Goal: Transaction & Acquisition: Purchase product/service

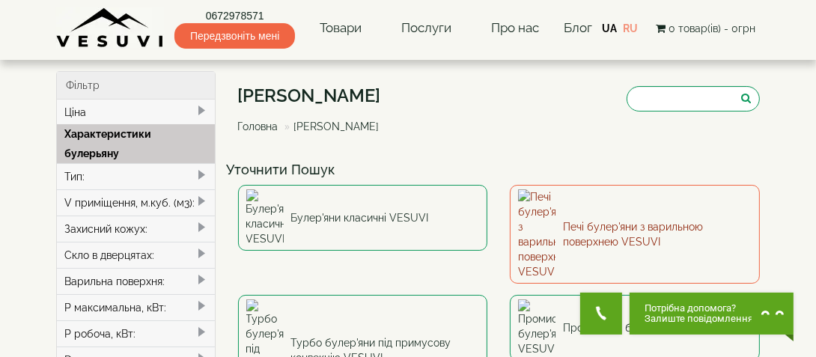
click at [560, 210] on link "Печі булер'яни з варильною поверхнею VESUVI" at bounding box center [635, 234] width 250 height 99
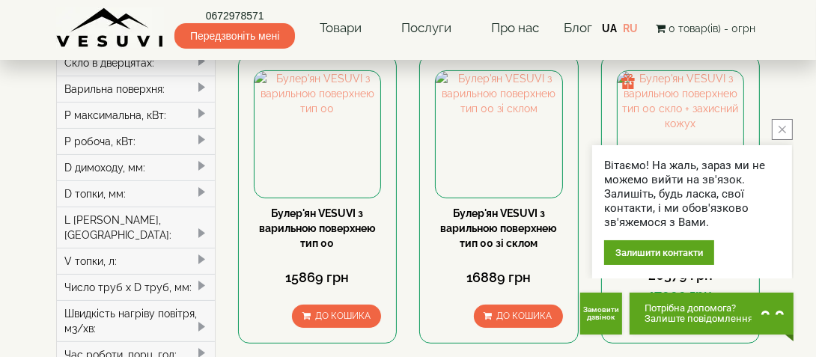
scroll to position [209, 0]
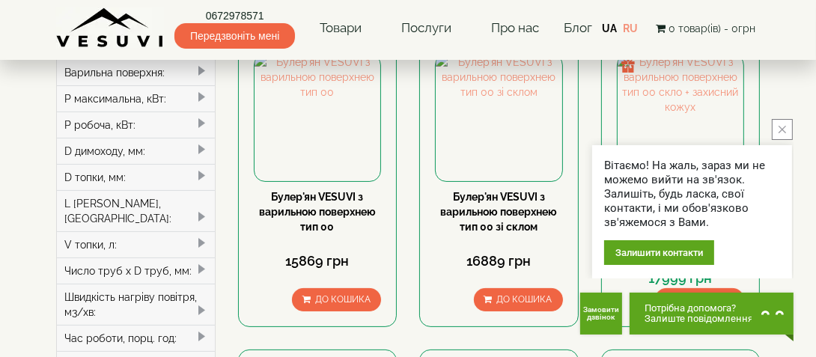
click at [774, 135] on button "close button" at bounding box center [781, 129] width 21 height 21
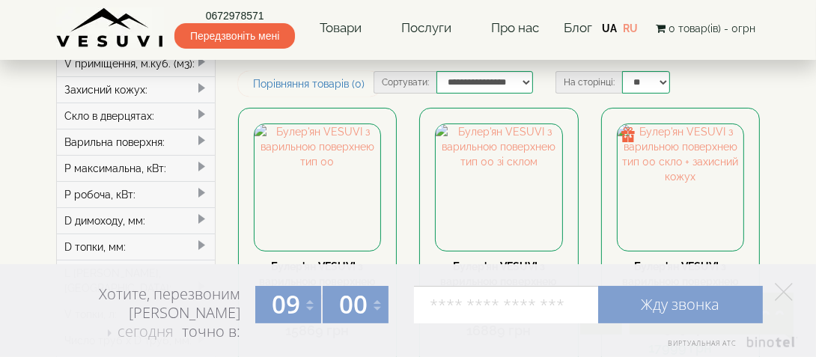
scroll to position [84, 0]
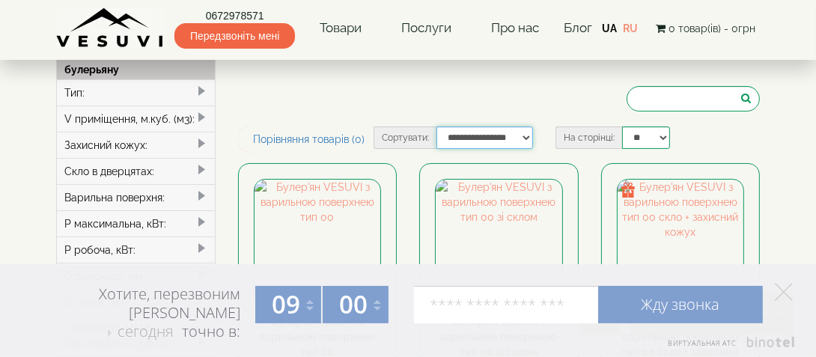
click at [525, 141] on select "**********" at bounding box center [484, 137] width 97 height 22
select select "**********"
click at [436, 126] on select "**********" at bounding box center [484, 137] width 97 height 22
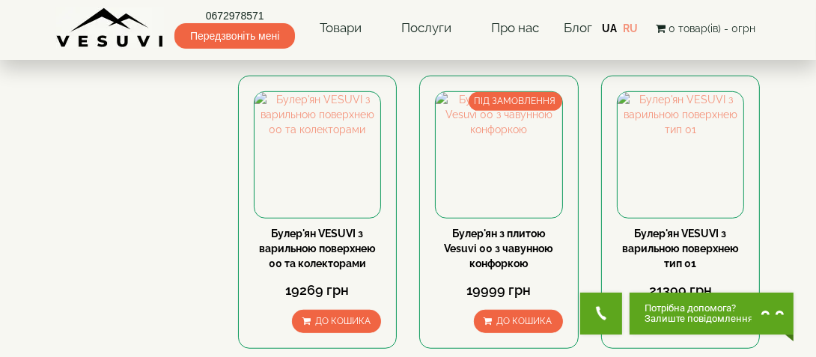
scroll to position [795, 0]
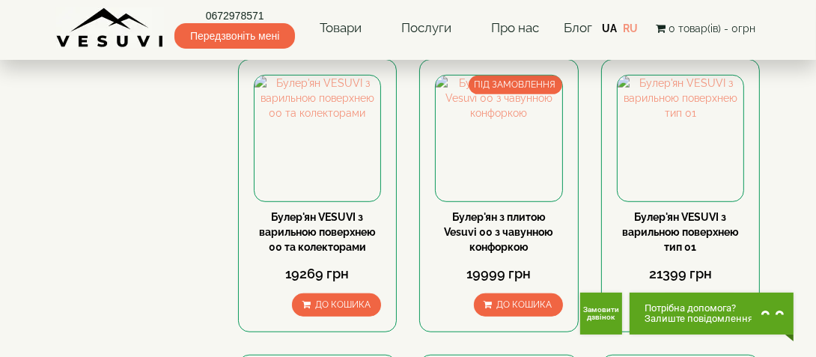
drag, startPoint x: 819, startPoint y: 43, endPoint x: 826, endPoint y: 131, distance: 87.8
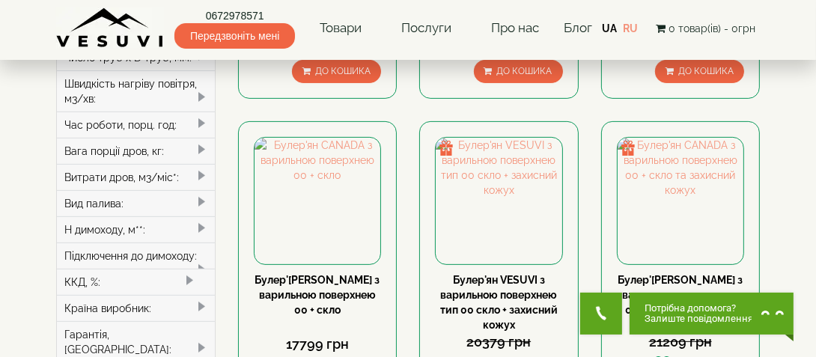
scroll to position [426, 0]
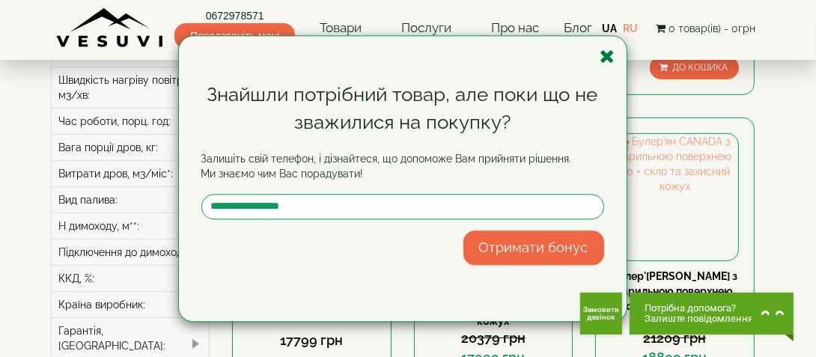
click at [613, 52] on icon "button" at bounding box center [607, 56] width 15 height 19
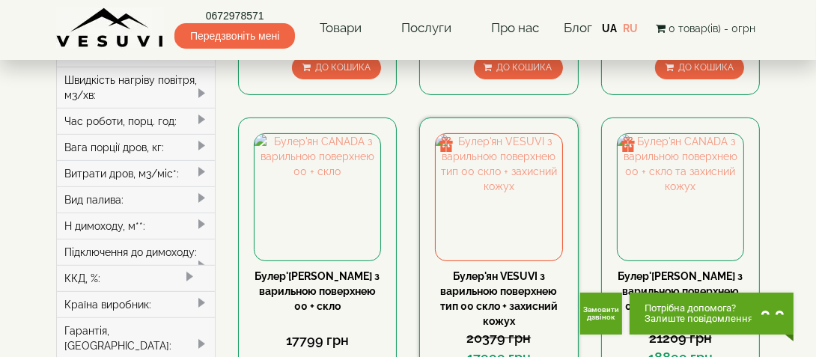
click at [450, 141] on img at bounding box center [445, 144] width 15 height 15
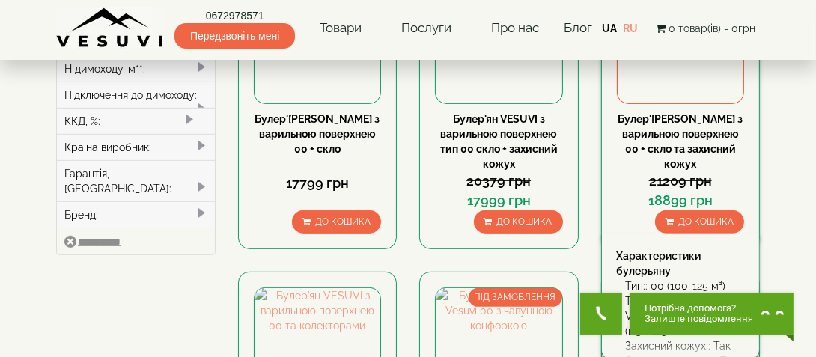
scroll to position [587, 0]
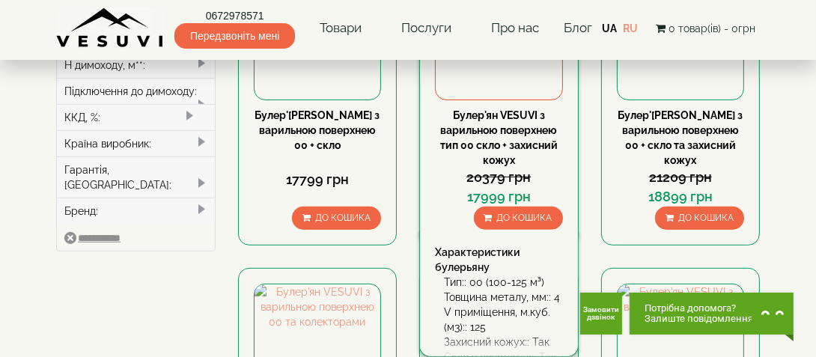
click at [526, 115] on link "Булер'ян VESUVI з варильною поверхнею тип 00 скло + захисний кожух" at bounding box center [498, 137] width 117 height 57
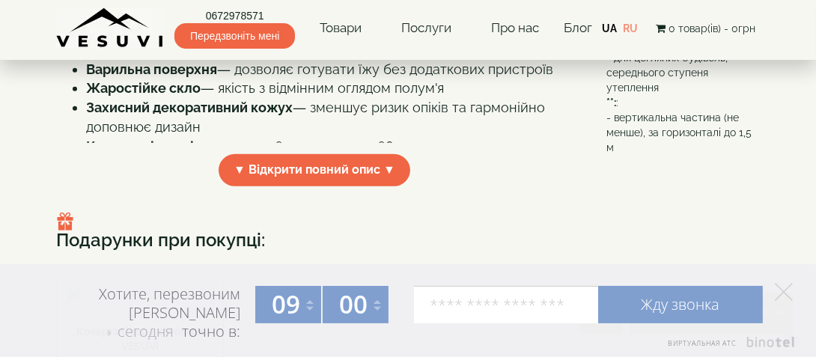
scroll to position [577, 0]
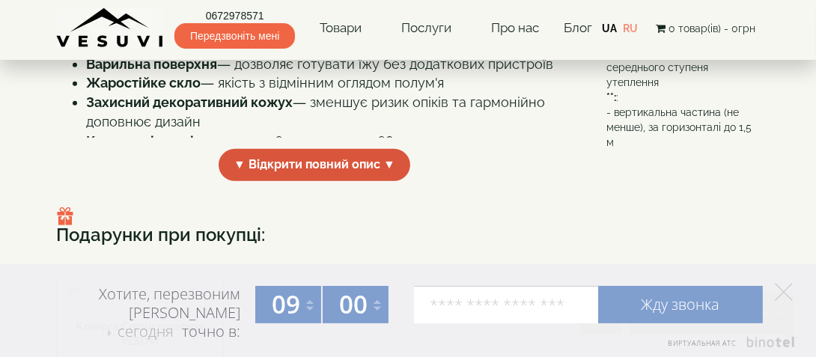
click at [392, 181] on span "▼ Відкрити повний опис ▼" at bounding box center [314, 165] width 192 height 32
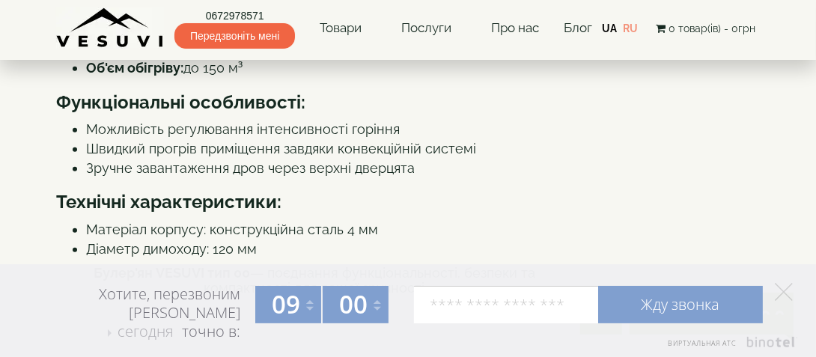
scroll to position [35, 0]
